Goal: Task Accomplishment & Management: Use online tool/utility

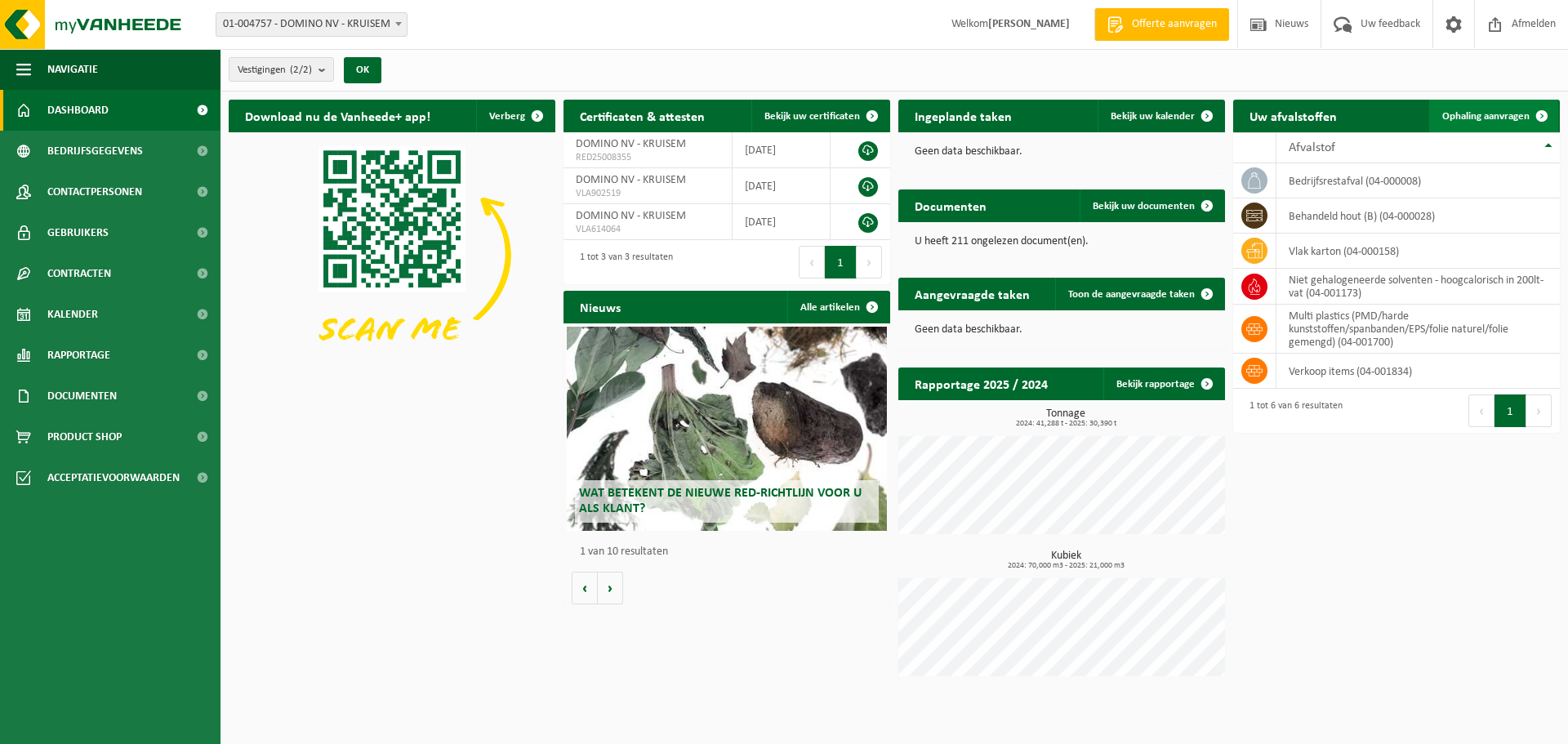
click at [1469, 106] on link "Ophaling aanvragen" at bounding box center [1494, 116] width 129 height 33
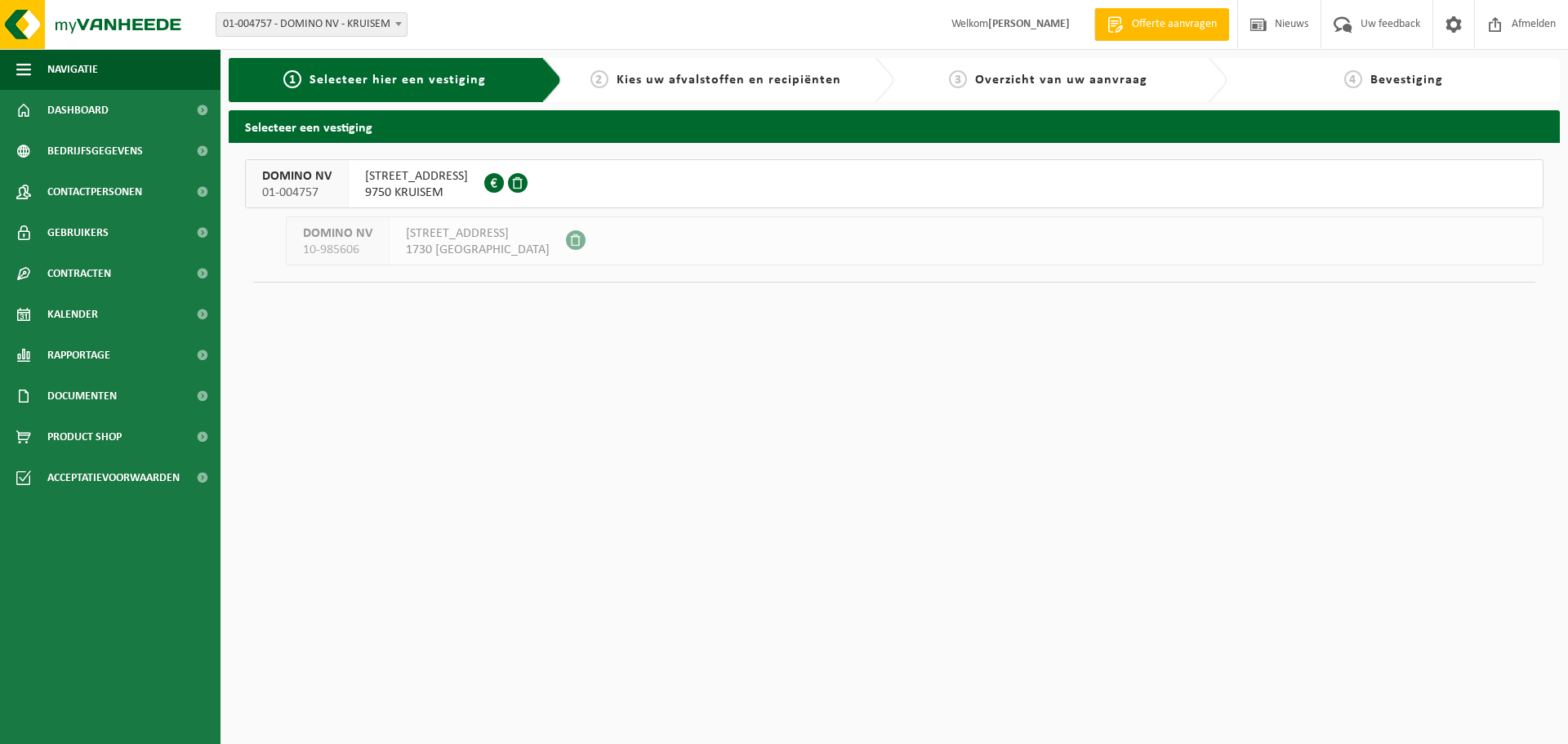
click at [376, 180] on span "LEENSTRAAT 3" at bounding box center [417, 176] width 103 height 16
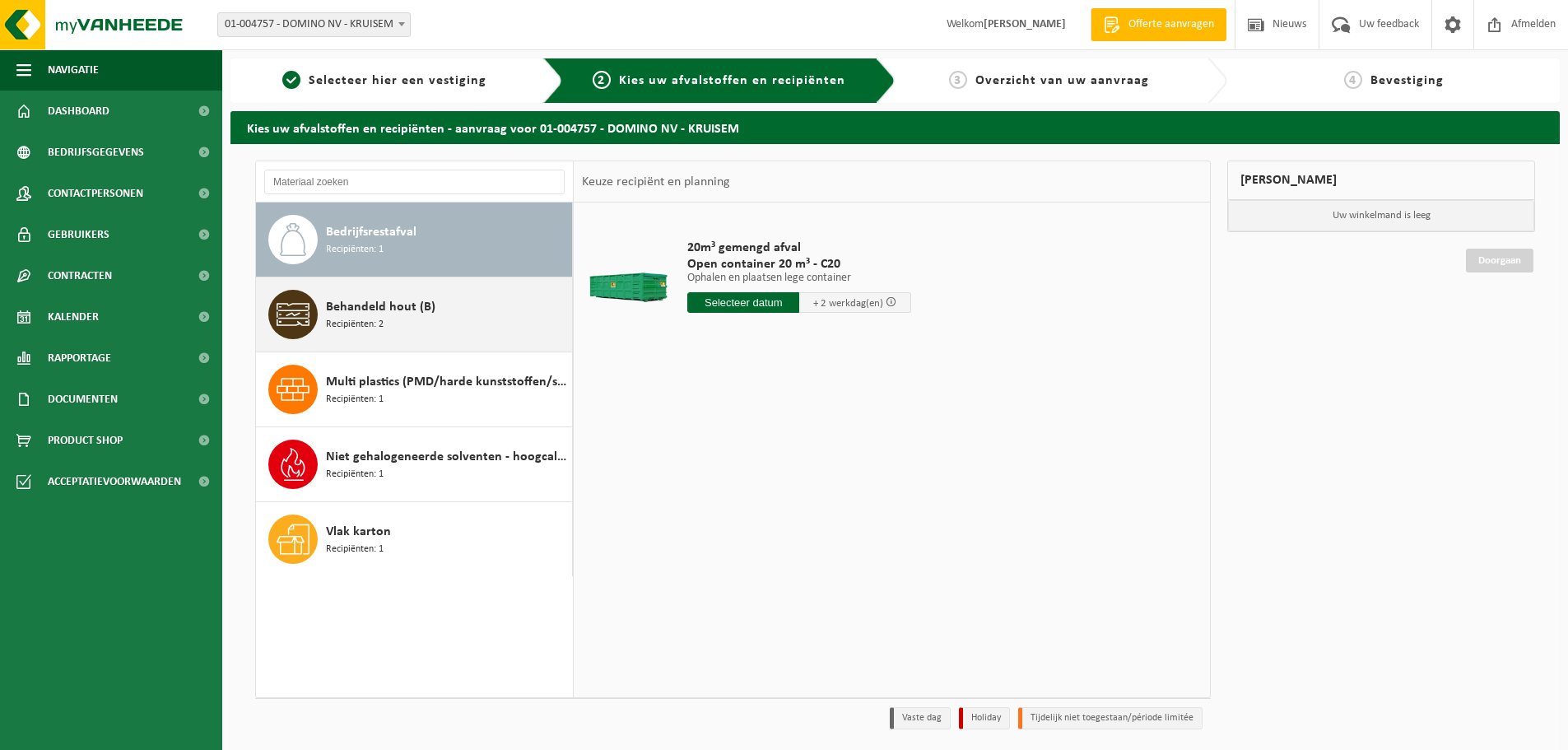
click at [409, 320] on div "Behandeld hout (B) Recipiënten: 2" at bounding box center [447, 314] width 242 height 49
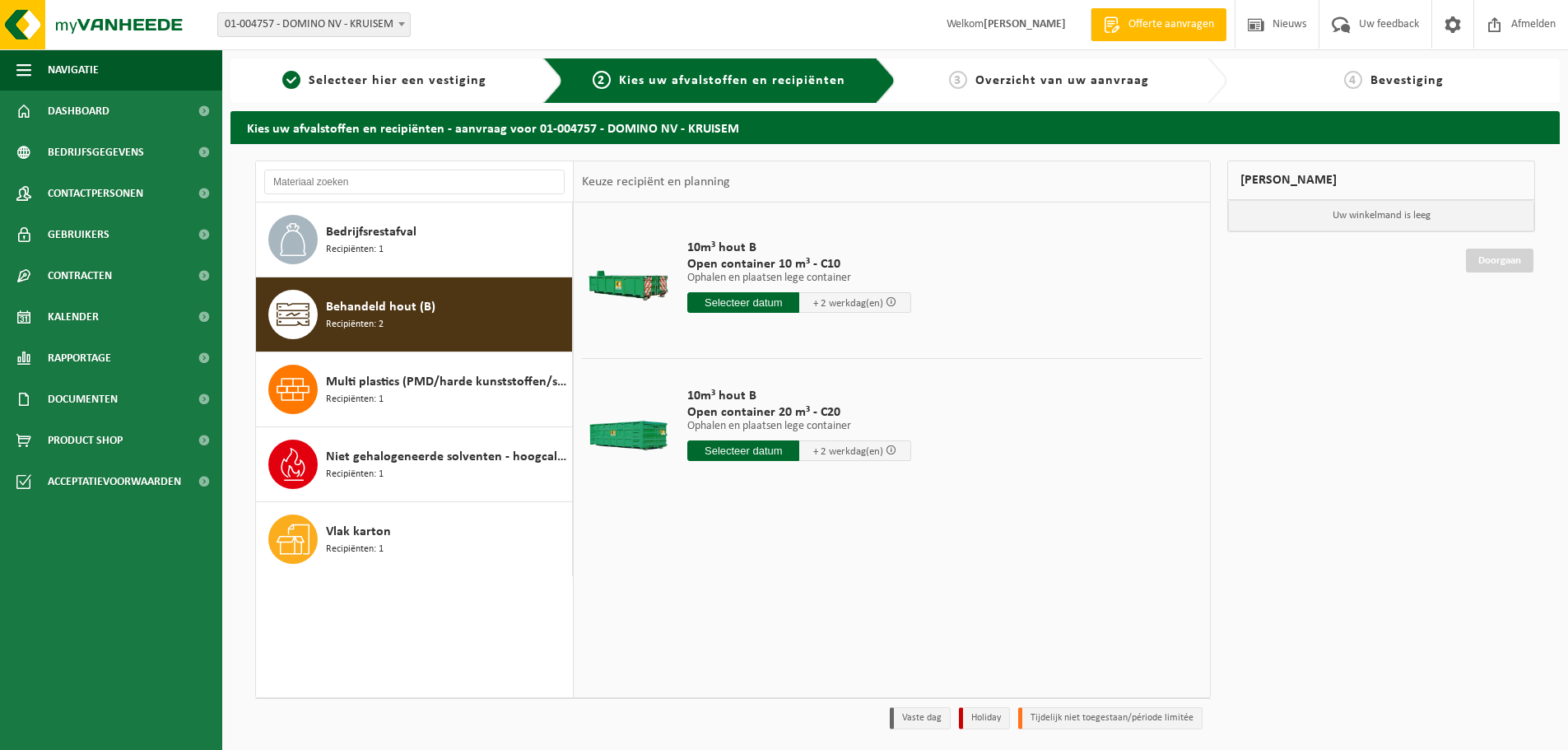
click at [755, 448] on input "text" at bounding box center [744, 450] width 112 height 21
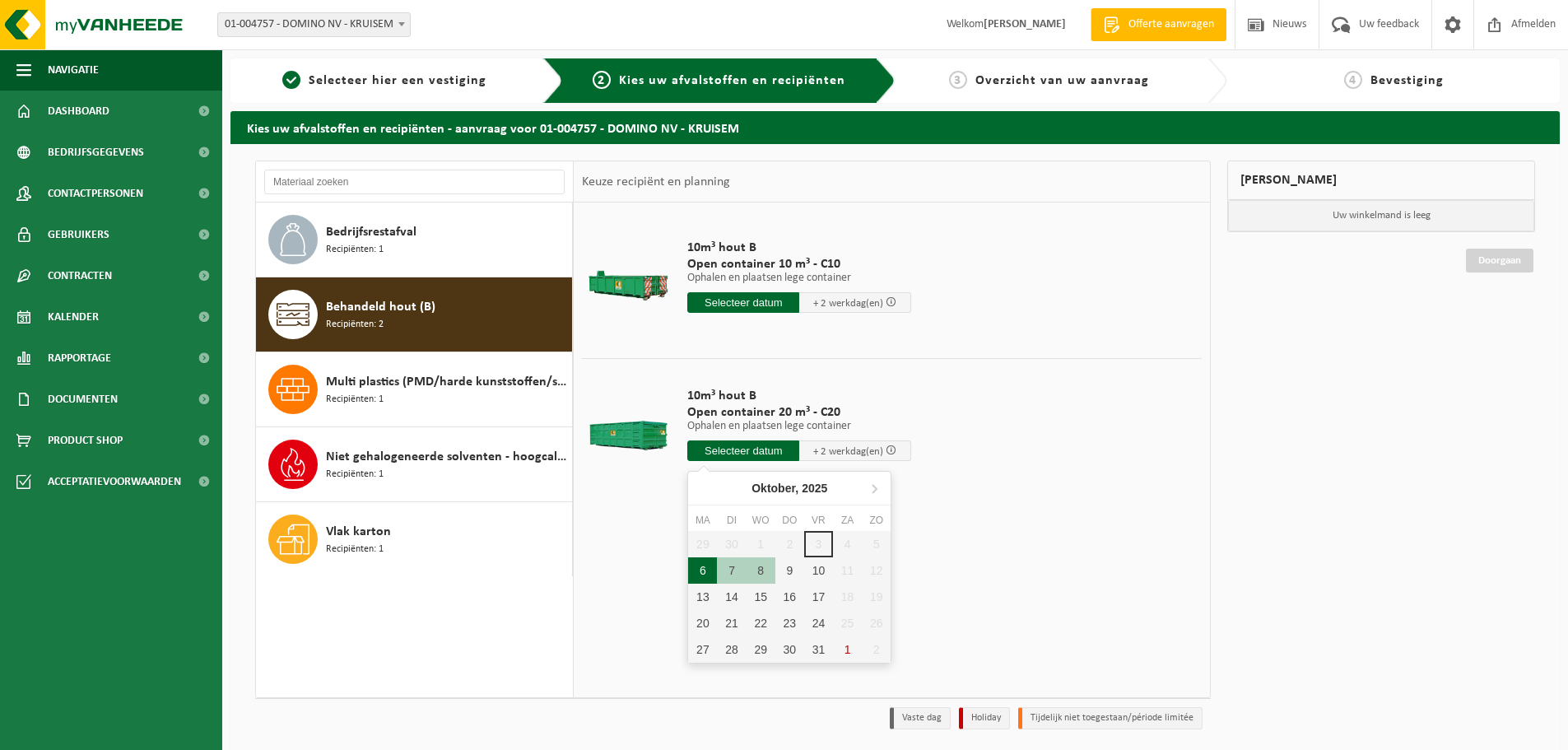
click at [708, 573] on div "6" at bounding box center [702, 570] width 29 height 26
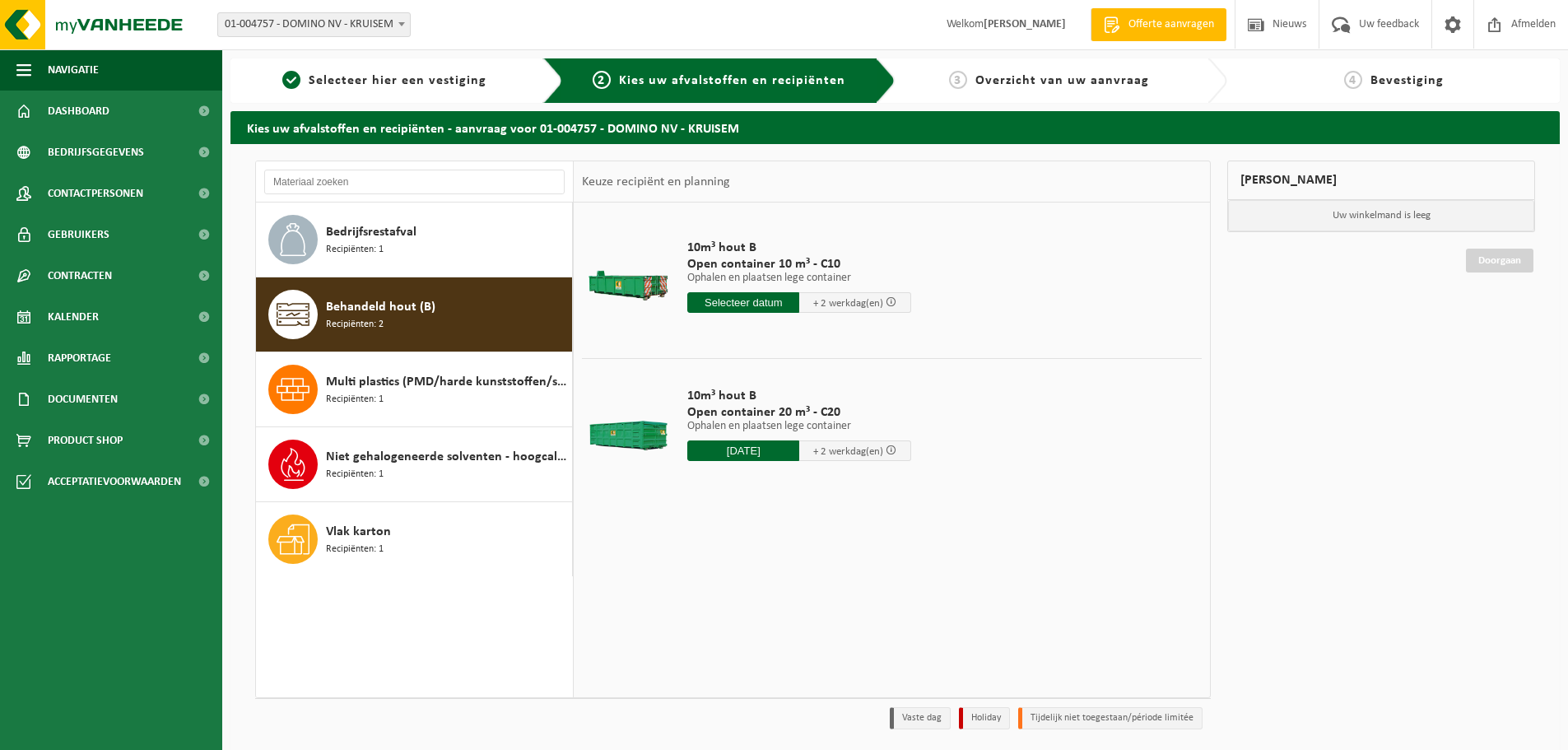
type input "Van 2025-10-06"
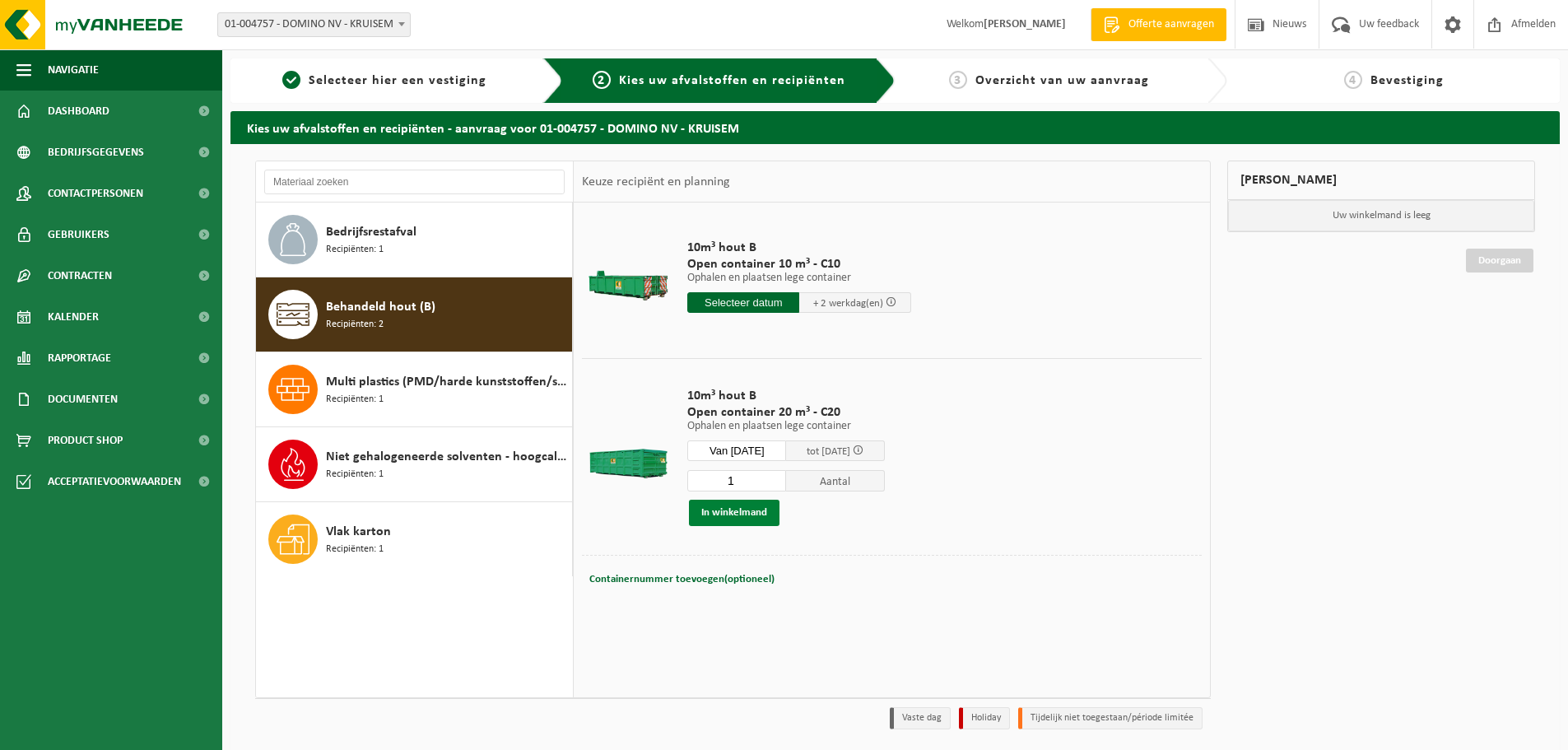
click at [754, 509] on button "In winkelmand" at bounding box center [734, 513] width 91 height 26
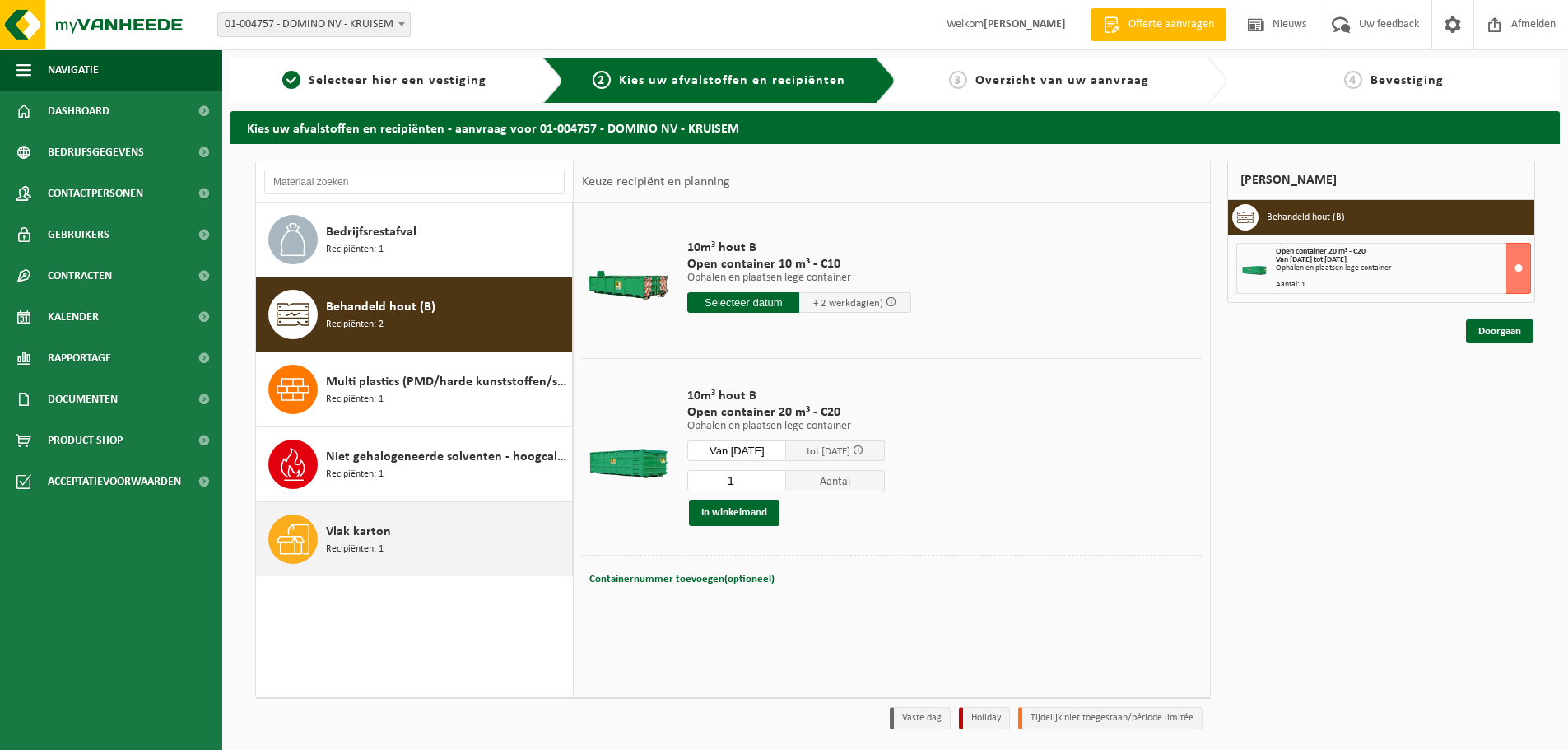
click at [357, 530] on span "Vlak karton" at bounding box center [358, 532] width 65 height 20
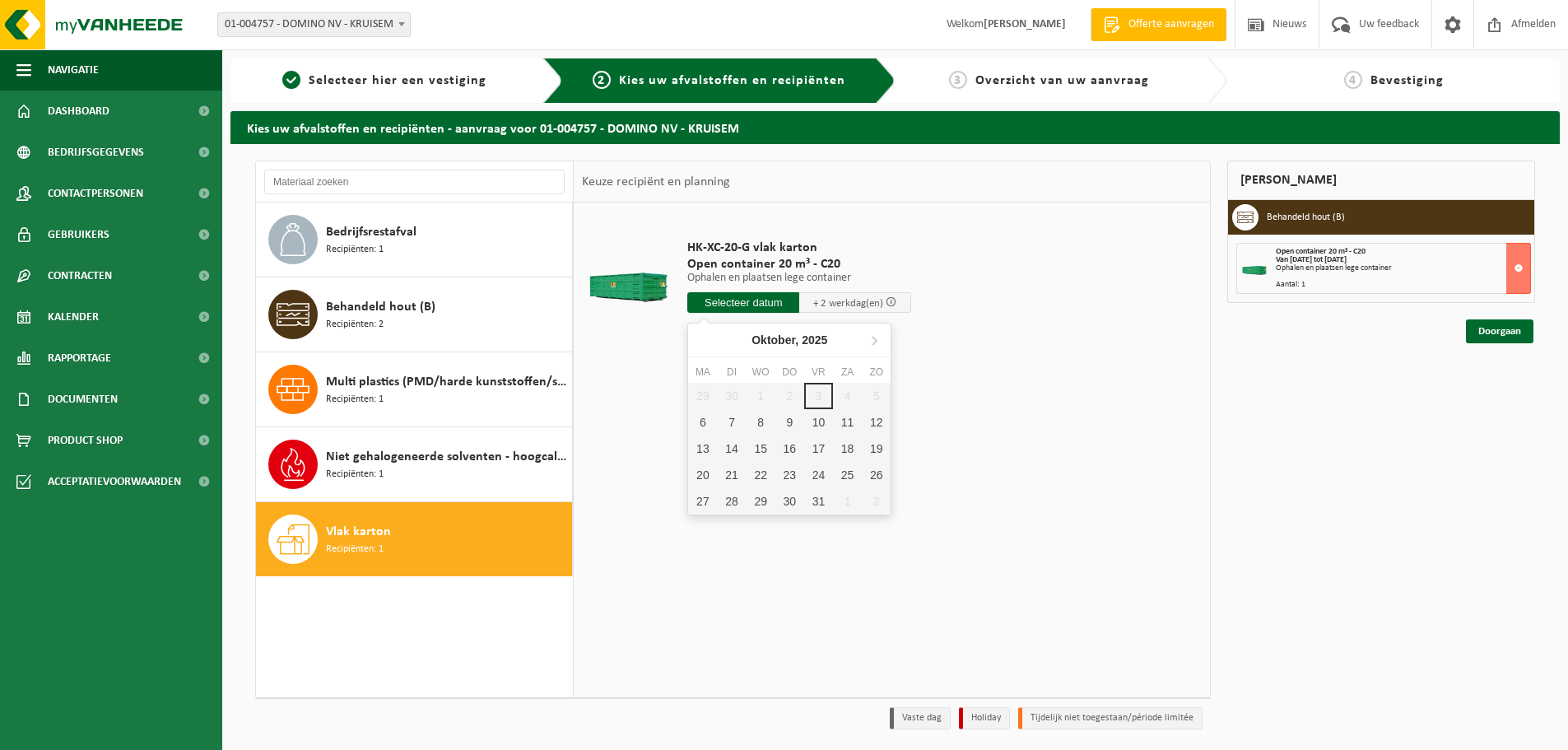
click at [737, 304] on input "text" at bounding box center [744, 303] width 112 height 21
click at [699, 420] on div "6" at bounding box center [702, 422] width 29 height 26
type input "Van 2025-10-06"
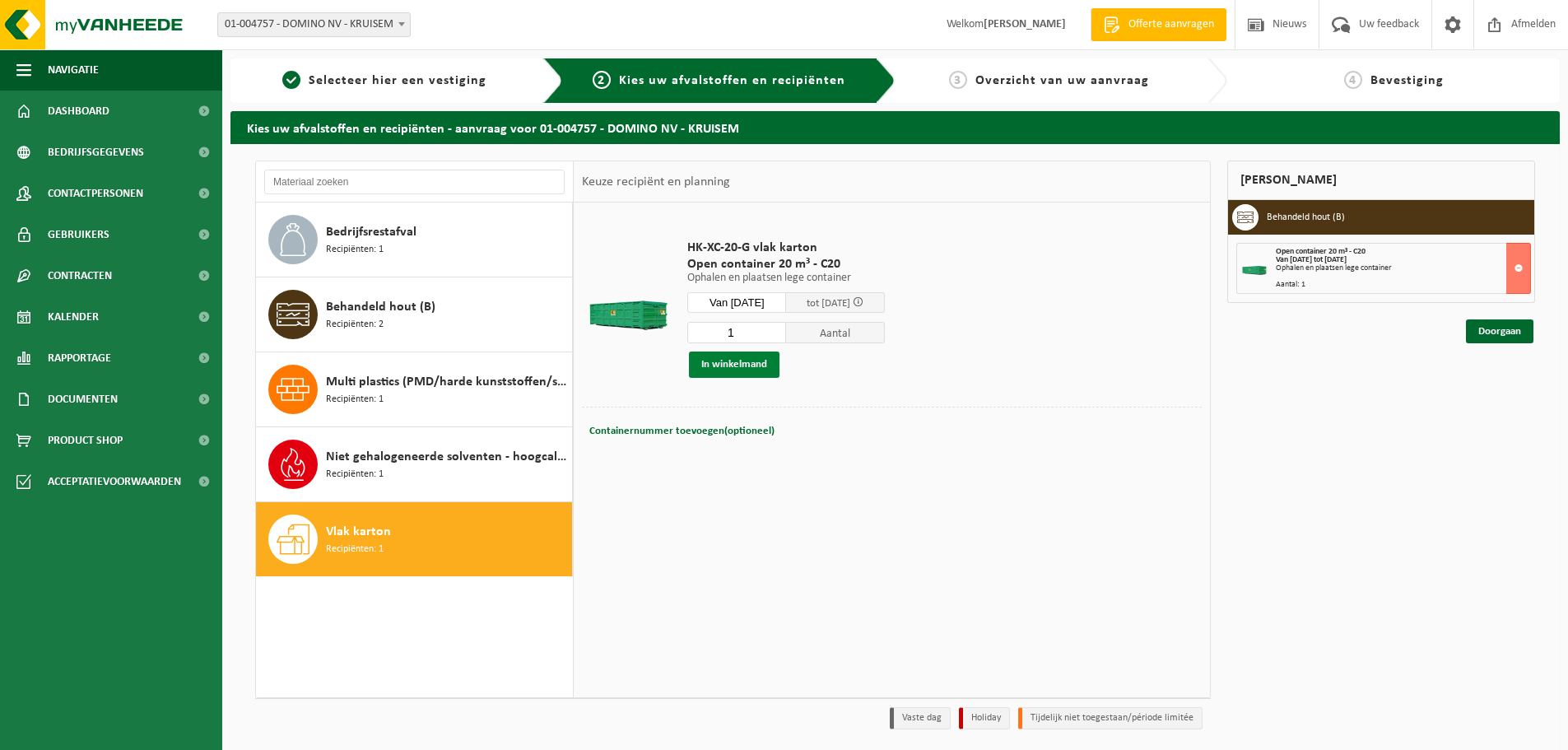
click at [739, 366] on button "In winkelmand" at bounding box center [734, 365] width 91 height 26
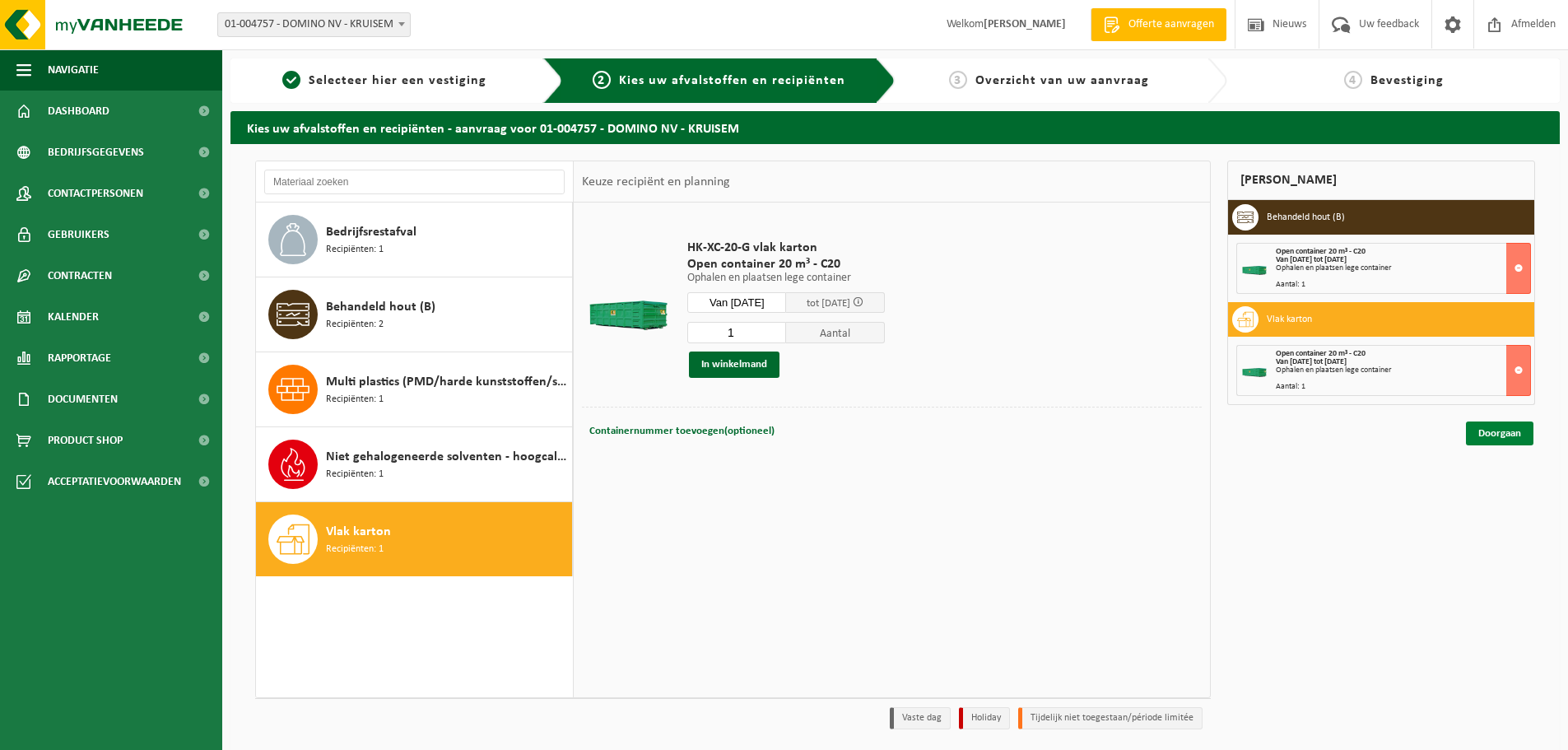
click at [1487, 427] on link "Doorgaan" at bounding box center [1500, 433] width 68 height 24
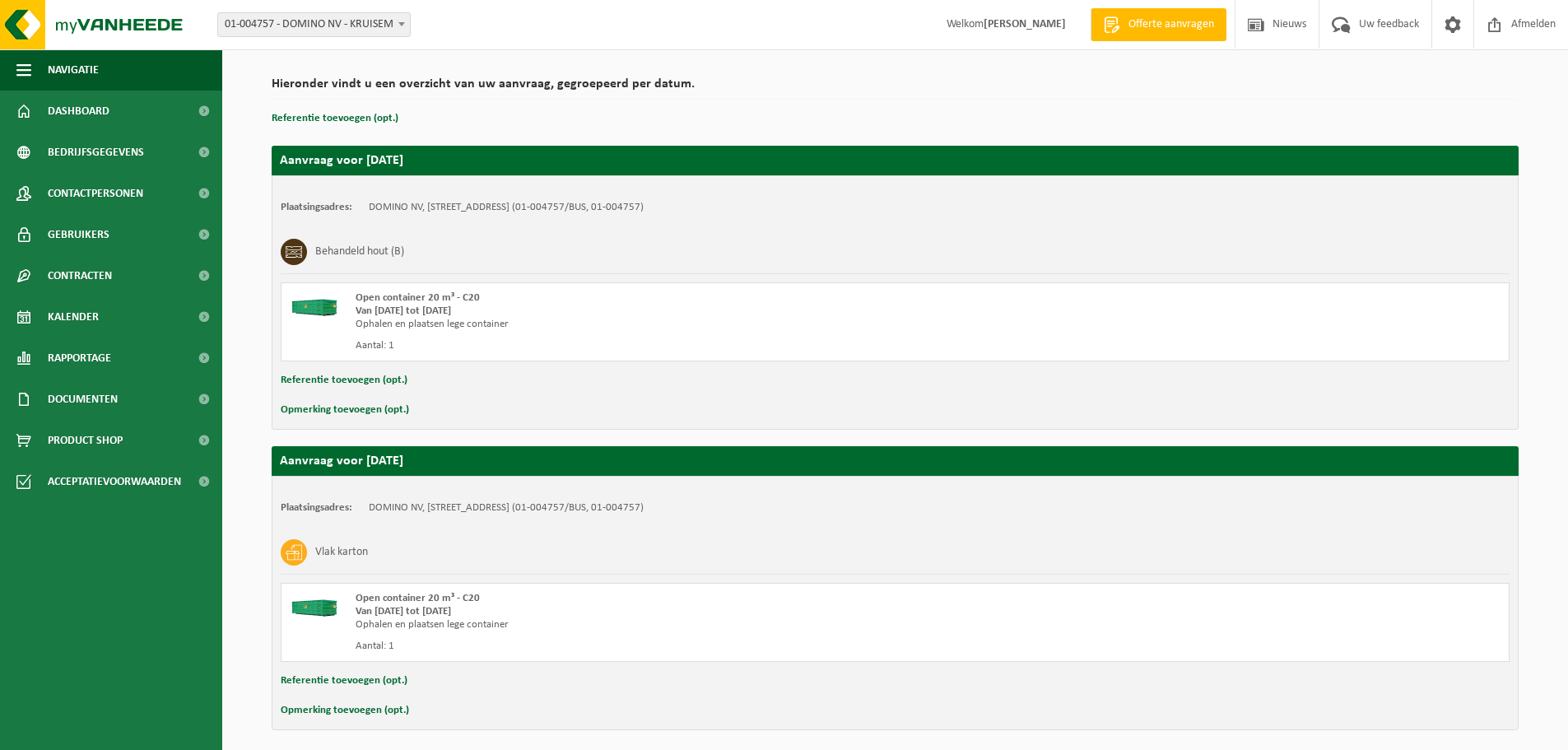
scroll to position [172, 0]
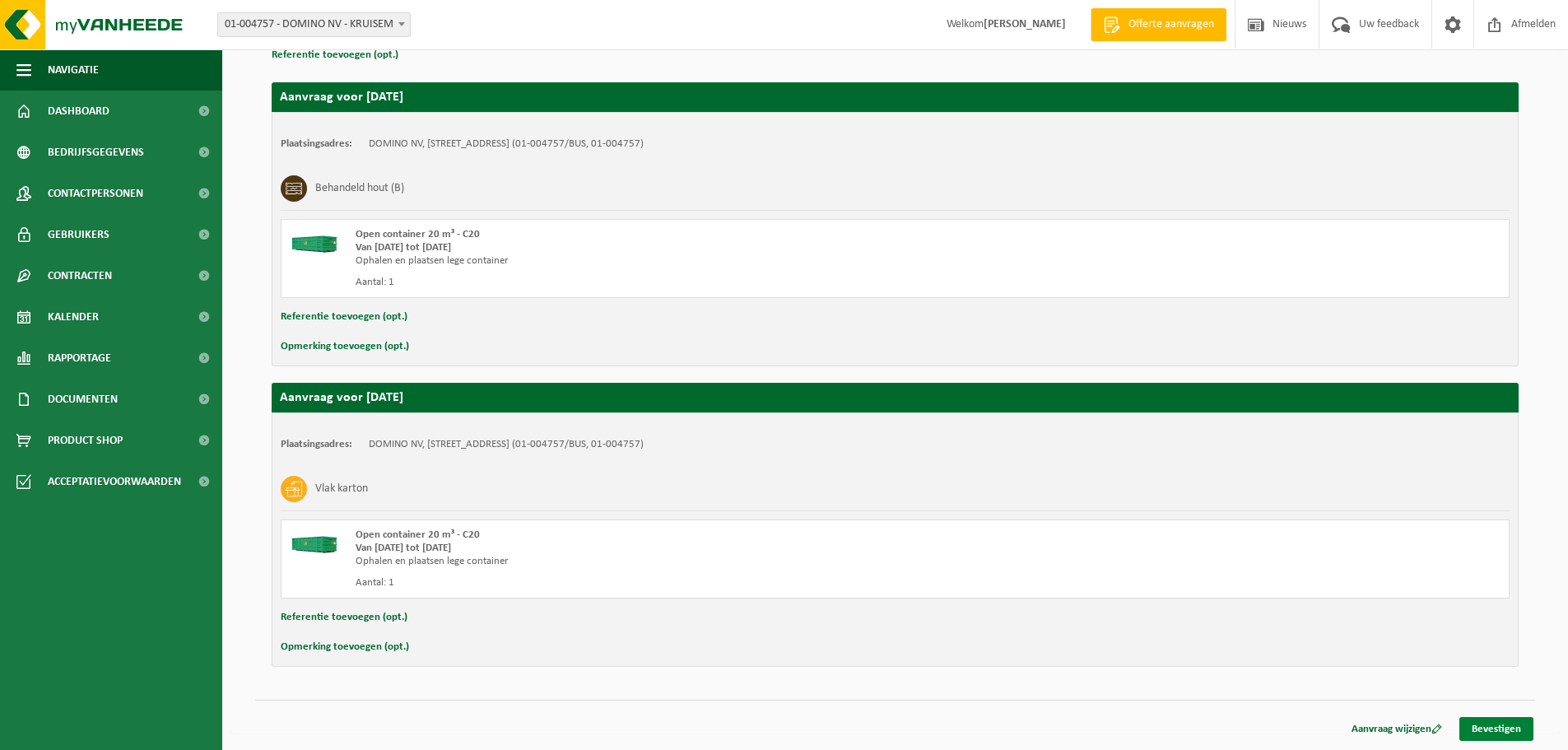
click at [1500, 722] on link "Bevestigen" at bounding box center [1496, 729] width 74 height 24
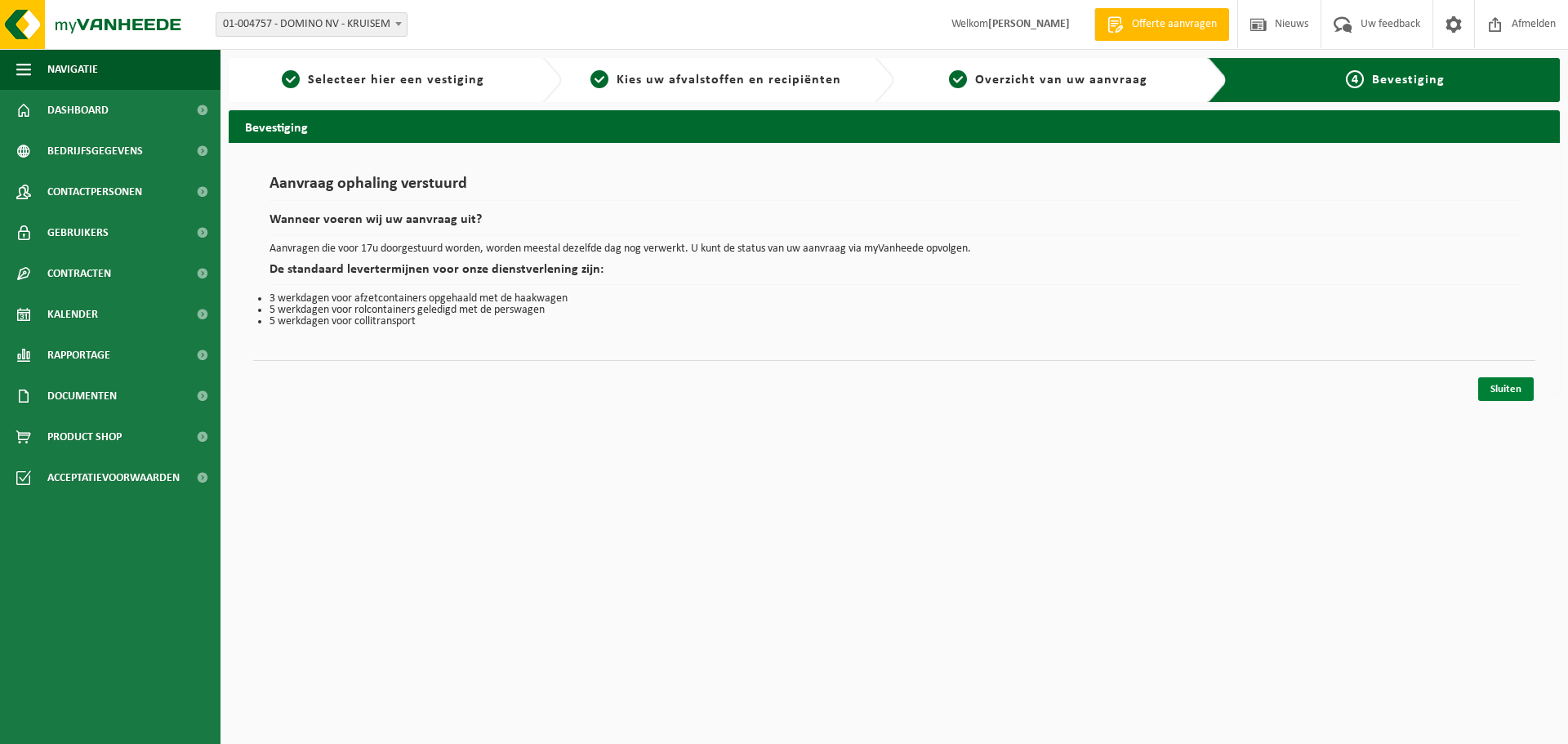
click at [1498, 385] on link "Sluiten" at bounding box center [1507, 389] width 55 height 24
